Goal: Find contact information: Obtain details needed to contact an individual or organization

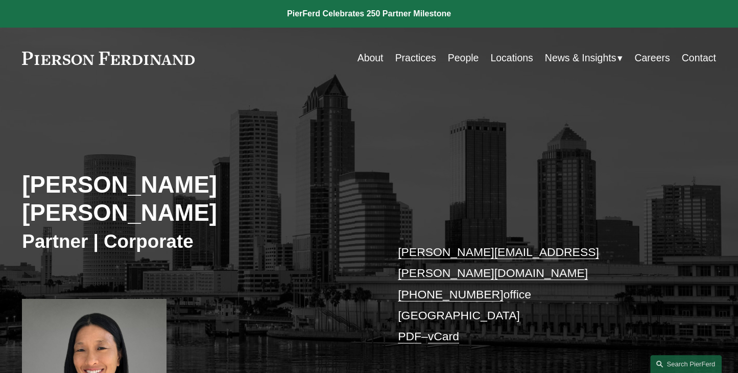
click at [502, 60] on link "Locations" at bounding box center [511, 58] width 42 height 20
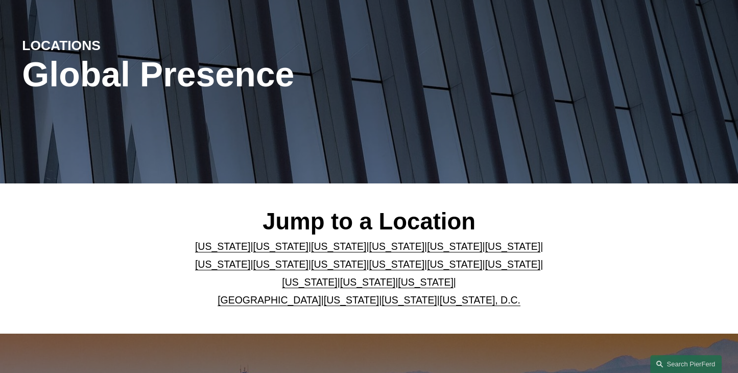
scroll to position [204, 0]
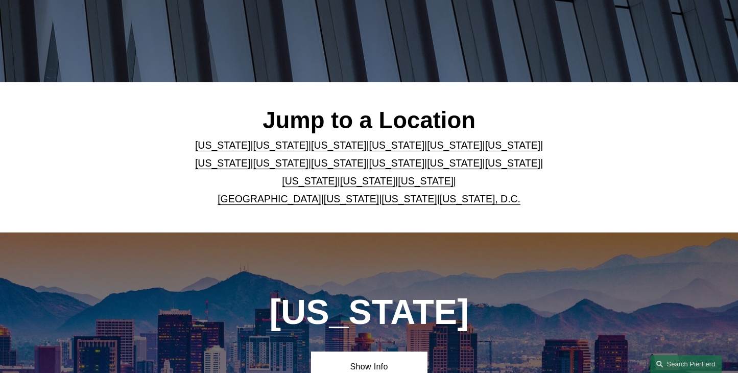
click at [427, 151] on link "[US_STATE]" at bounding box center [454, 144] width 55 height 11
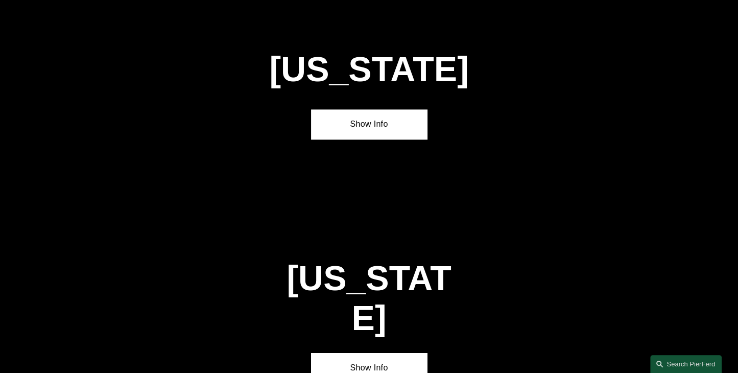
scroll to position [1283, 0]
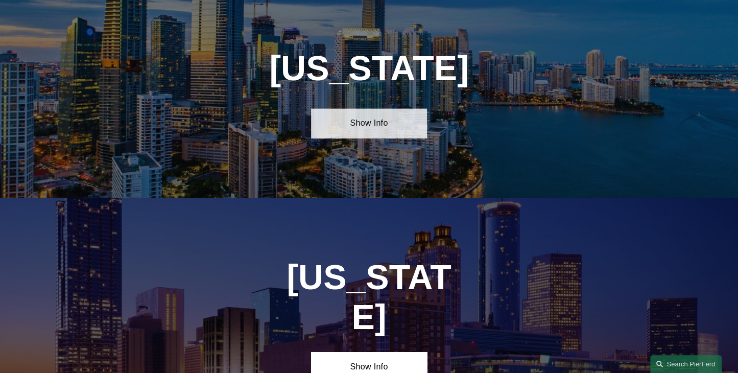
click at [383, 138] on link "Show Info" at bounding box center [368, 123] width 115 height 30
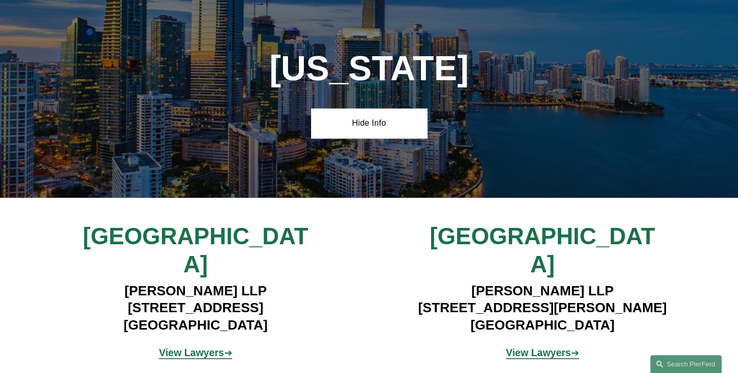
scroll to position [1334, 0]
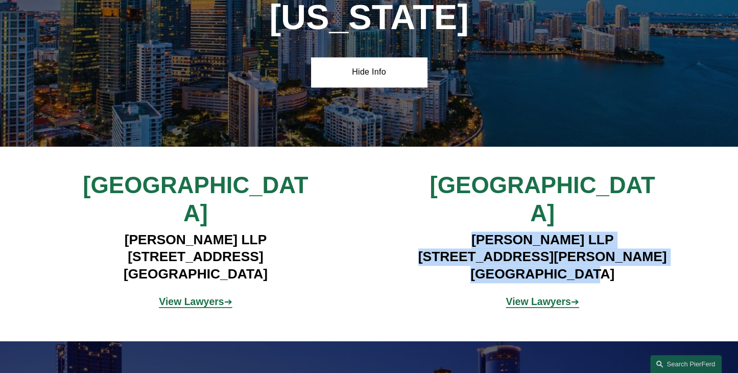
drag, startPoint x: 464, startPoint y: 223, endPoint x: 603, endPoint y: 261, distance: 144.6
click at [603, 261] on h4 "Pierson Ferdinand LLP 4830 W. Kennedy Blvd, Suite 600 Tampa, FL 33609" at bounding box center [542, 257] width 289 height 52
copy h4 "Pierson Ferdinand LLP 4830 W. Kennedy Blvd, Suite 600 Tampa, FL 33609"
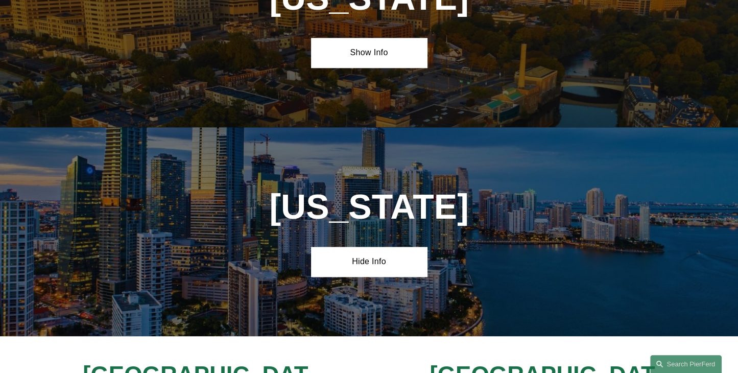
scroll to position [1129, 0]
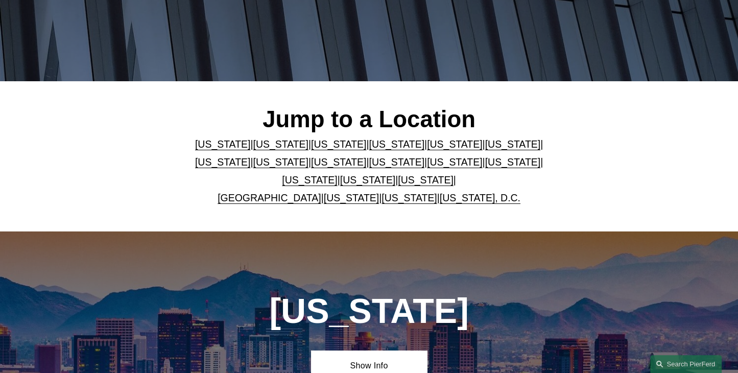
scroll to position [204, 0]
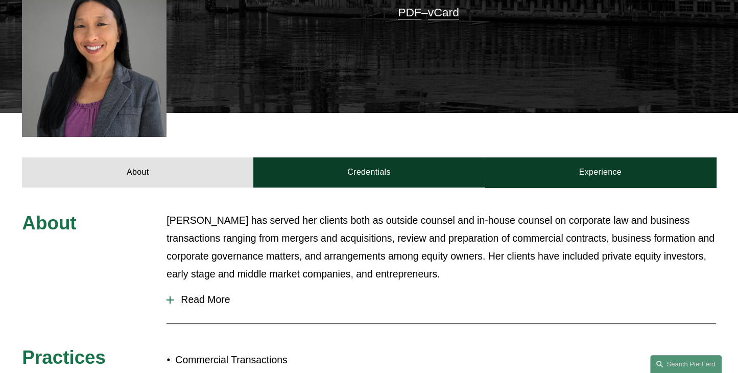
scroll to position [408, 0]
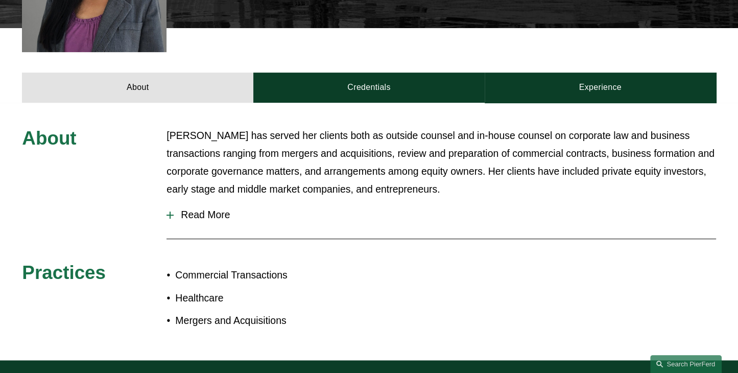
click at [206, 209] on span "Read More" at bounding box center [445, 215] width 542 height 12
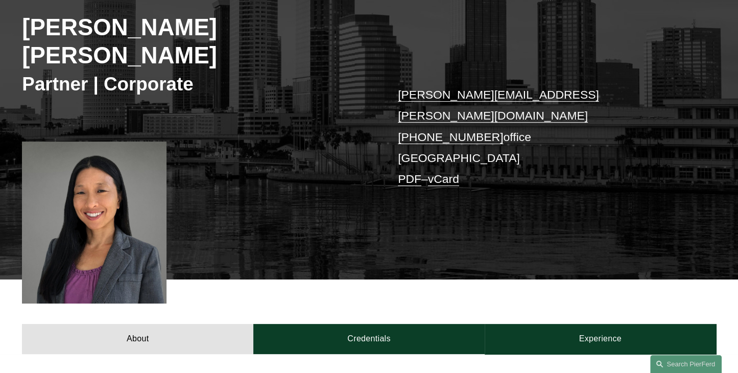
scroll to position [106, 0]
